Goal: Task Accomplishment & Management: Manage account settings

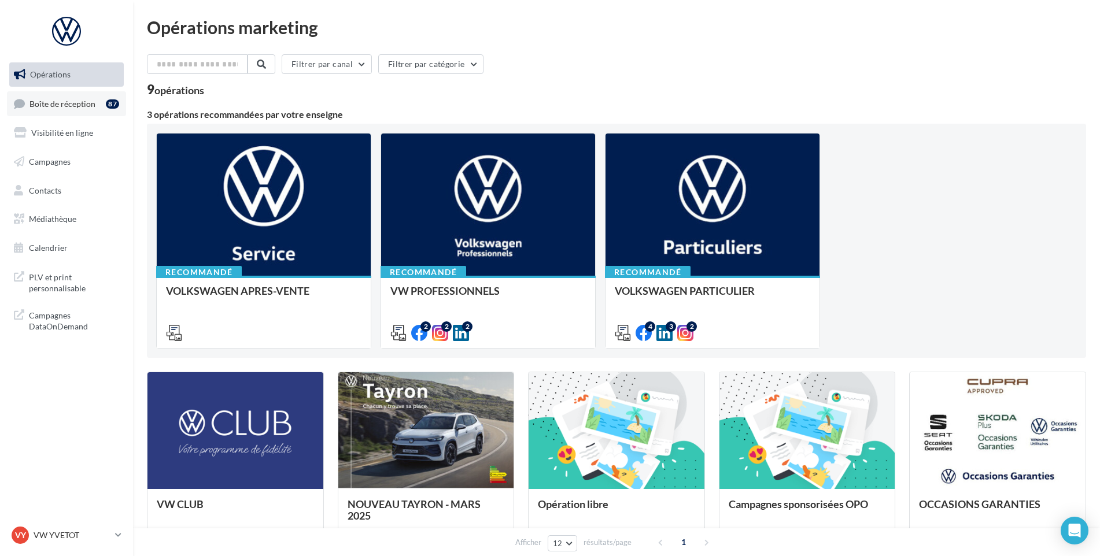
click at [48, 103] on span "Boîte de réception" at bounding box center [62, 103] width 66 height 10
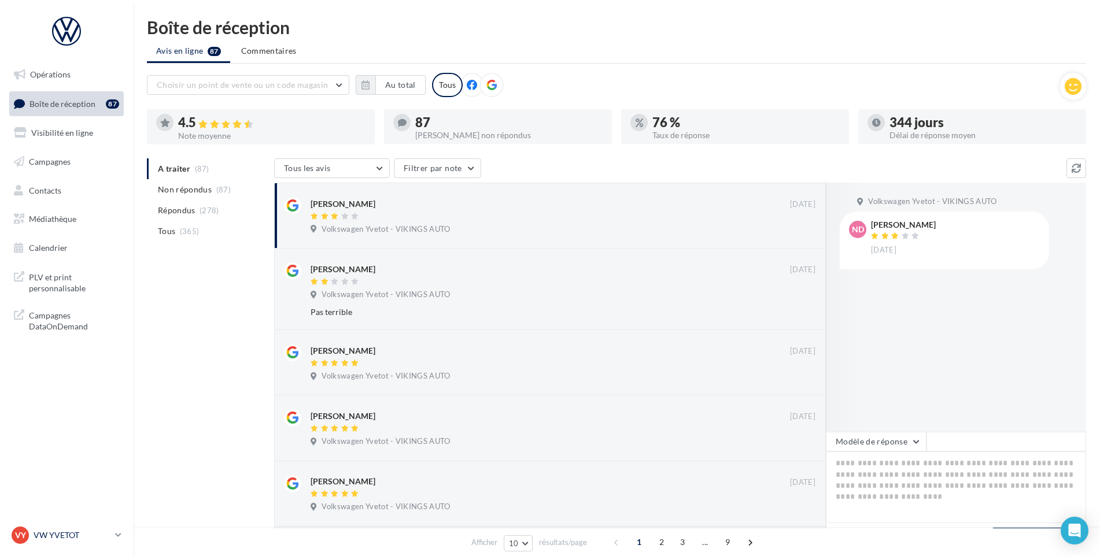
click at [80, 534] on p "VW YVETOT" at bounding box center [72, 536] width 77 height 12
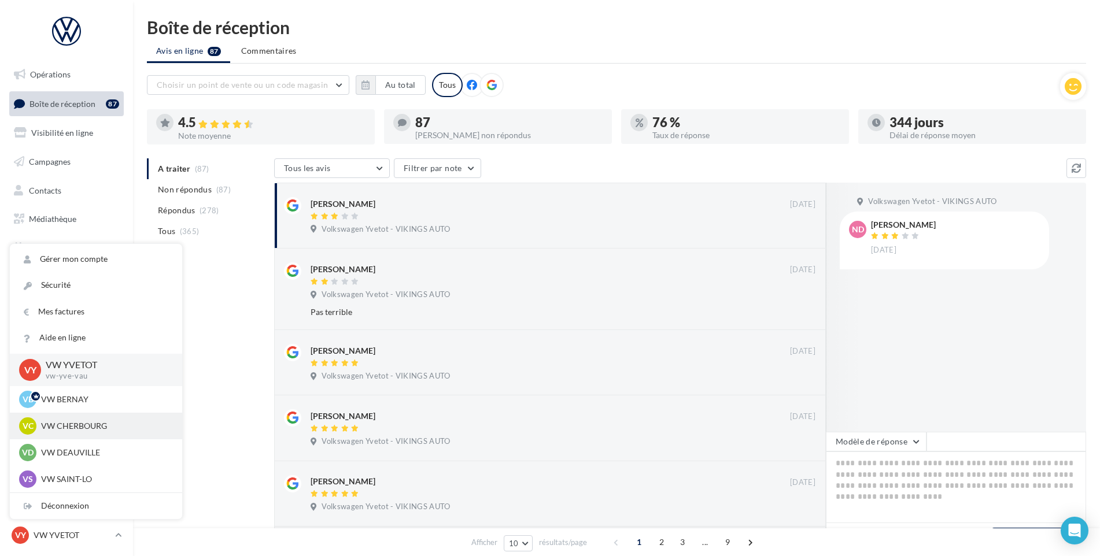
click at [105, 429] on p "VW CHERBOURG" at bounding box center [104, 426] width 127 height 12
